Goal: Task Accomplishment & Management: Manage account settings

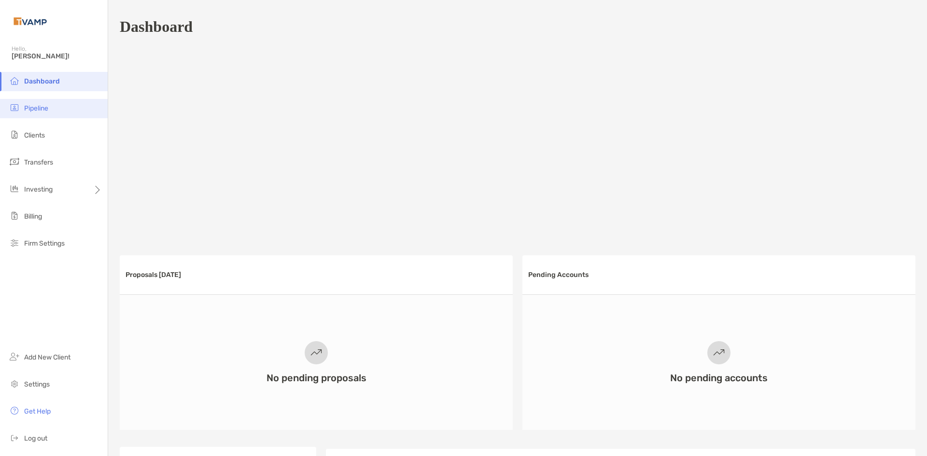
click at [39, 116] on li "Pipeline" at bounding box center [54, 108] width 108 height 19
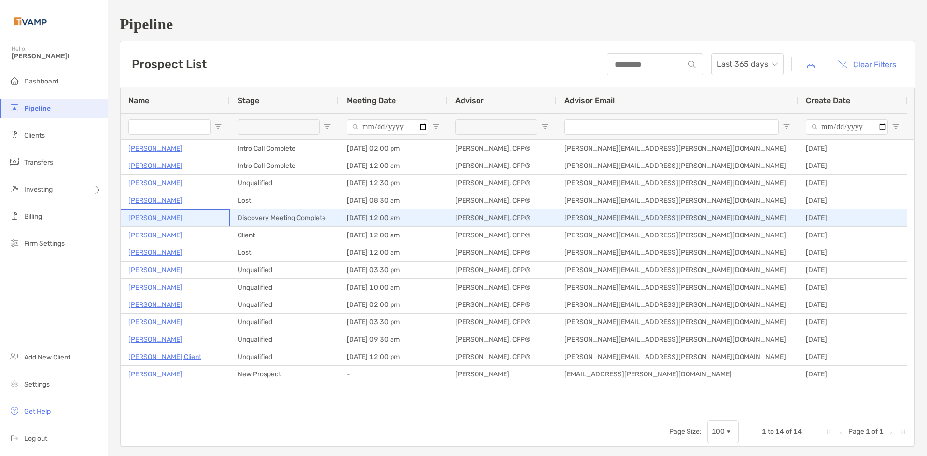
click at [139, 219] on p "Ria Voss" at bounding box center [155, 218] width 54 height 12
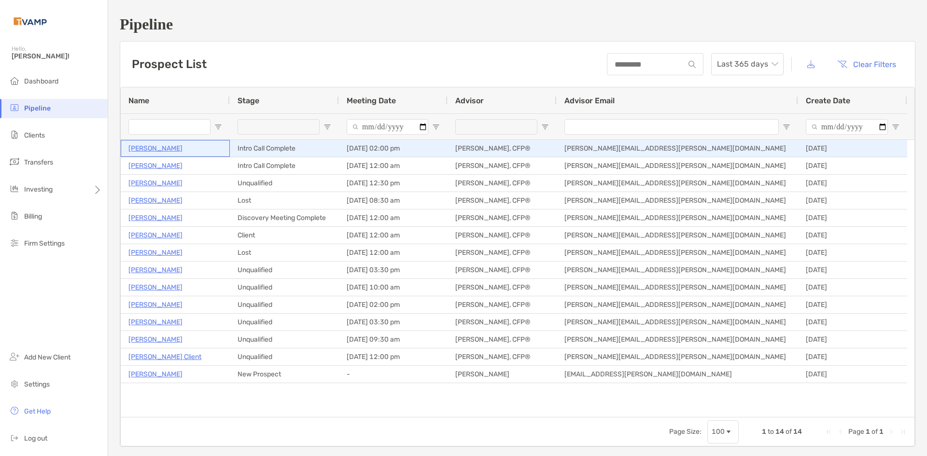
click at [143, 145] on p "[PERSON_NAME]" at bounding box center [155, 148] width 54 height 12
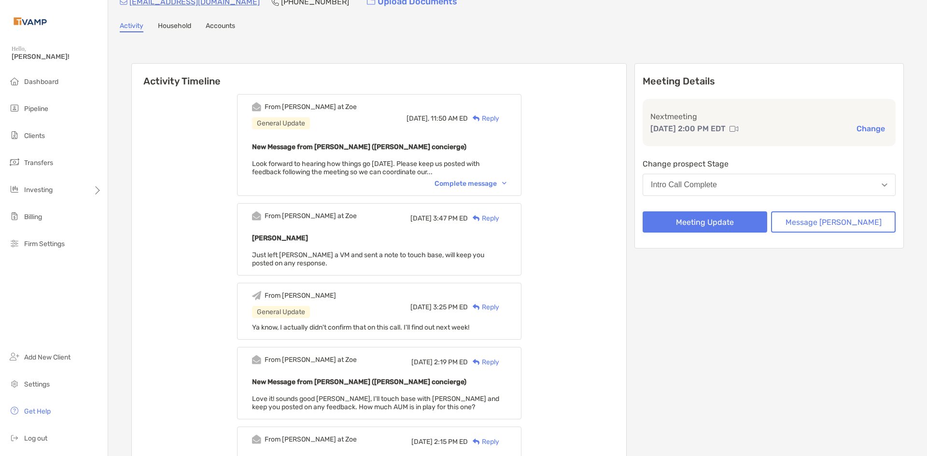
scroll to position [97, 0]
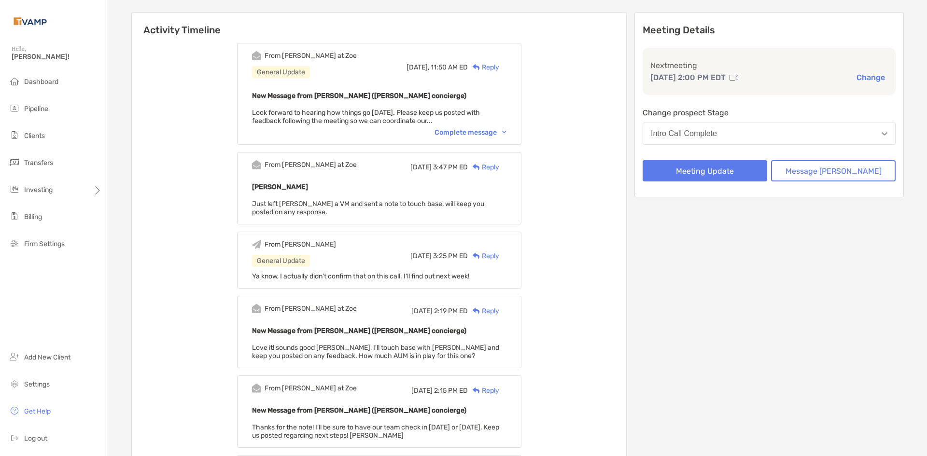
click at [507, 136] on div "Complete message" at bounding box center [471, 132] width 72 height 8
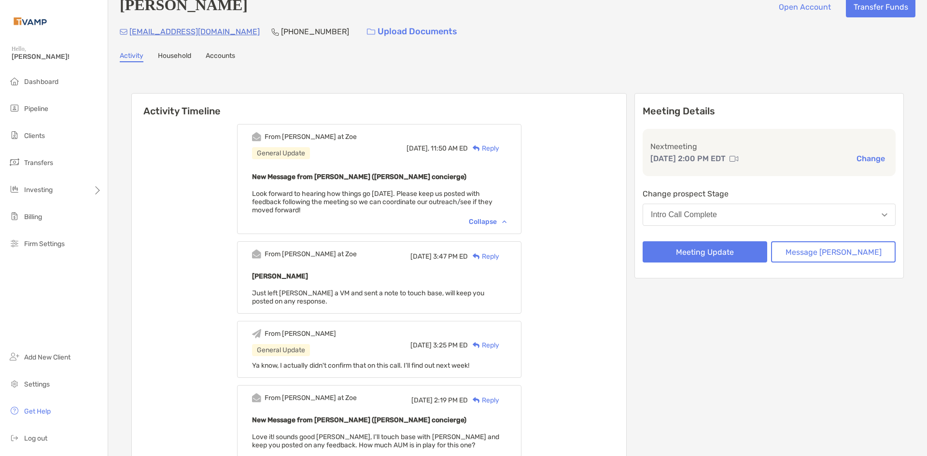
scroll to position [0, 0]
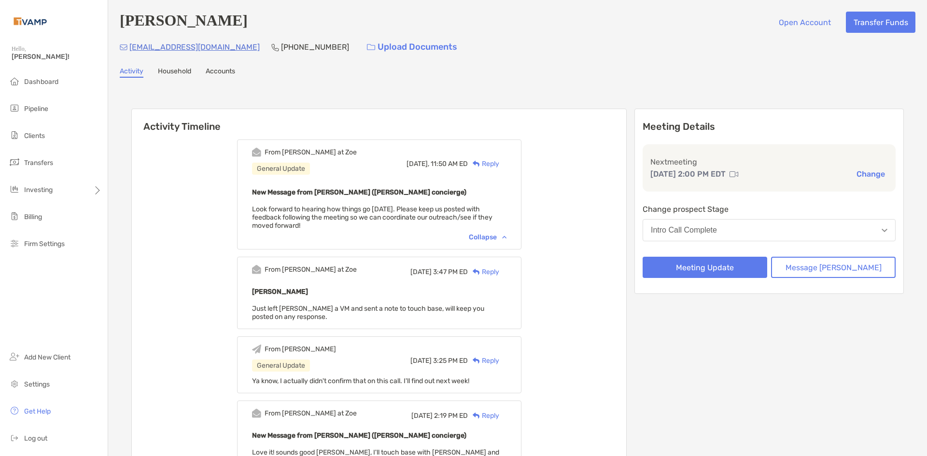
click at [176, 74] on link "Household" at bounding box center [174, 72] width 33 height 11
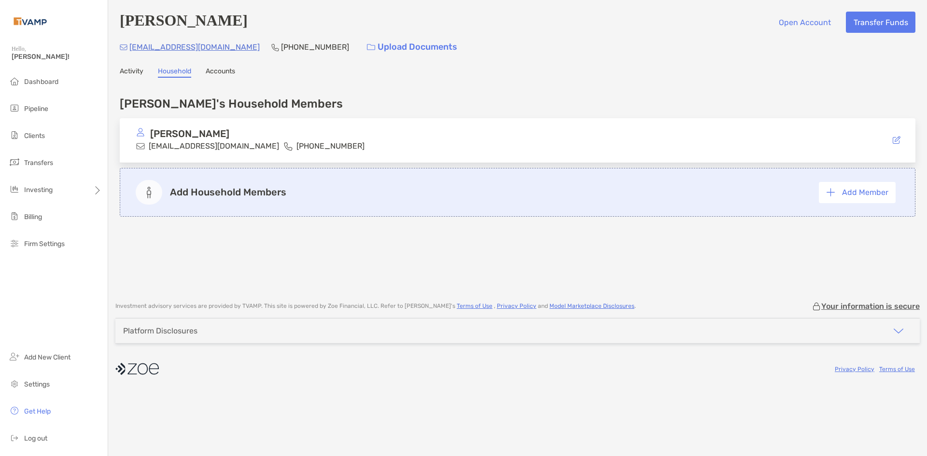
click at [229, 75] on link "Accounts" at bounding box center [220, 72] width 29 height 11
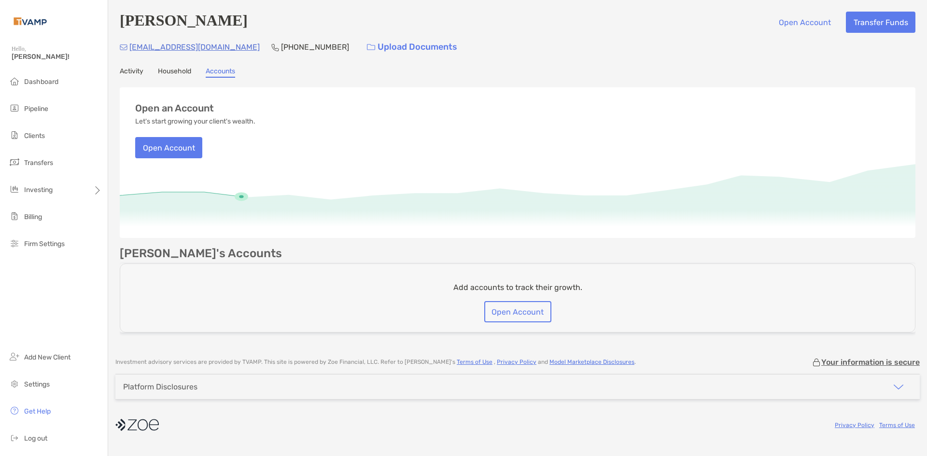
click at [137, 76] on link "Activity" at bounding box center [132, 72] width 24 height 11
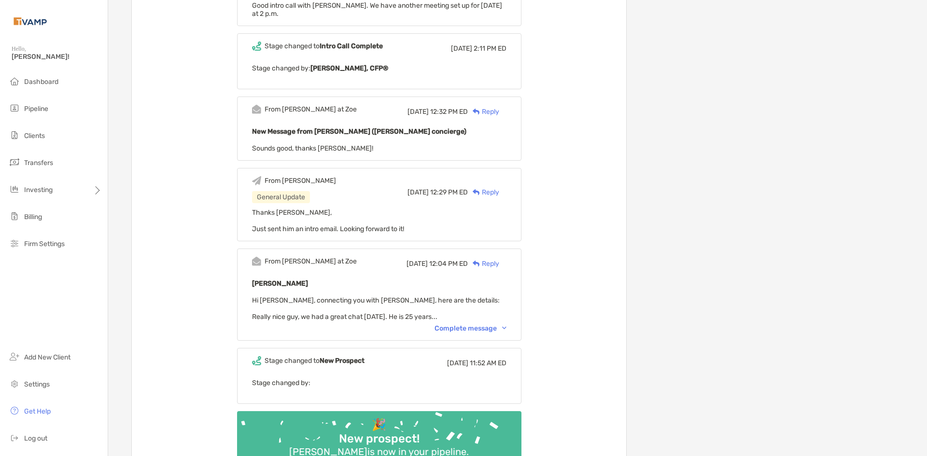
scroll to position [821, 0]
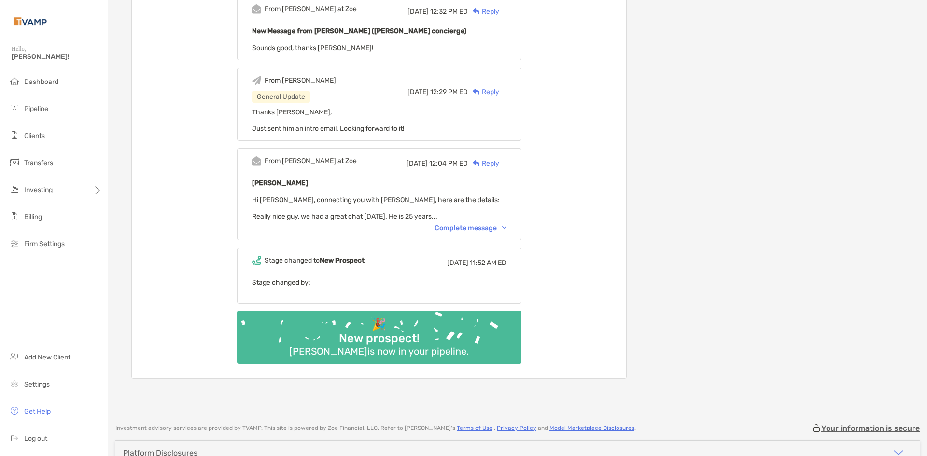
click at [492, 234] on div "From [PERSON_NAME] at Zoe [DATE] 12:04 PM ED Reply [PERSON_NAME] Hi [PERSON_NAM…" at bounding box center [379, 194] width 284 height 92
click at [494, 232] on div "Complete message" at bounding box center [471, 228] width 72 height 8
